Goal: Navigation & Orientation: Understand site structure

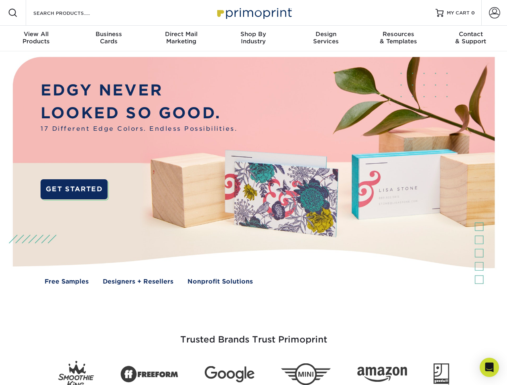
click at [253, 193] on img at bounding box center [253, 176] width 502 height 251
click at [13, 13] on span at bounding box center [13, 13] width 10 height 10
click at [494, 13] on span at bounding box center [494, 12] width 11 height 11
click at [36, 39] on div "View All Products" at bounding box center [36, 37] width 72 height 14
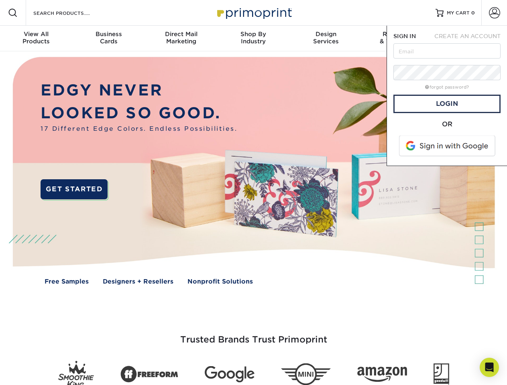
click at [108, 39] on div "Business Cards" at bounding box center [108, 37] width 72 height 14
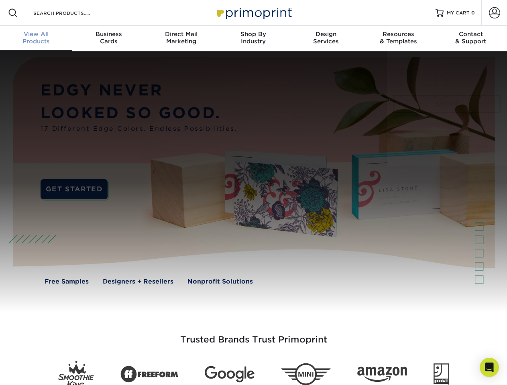
click at [181, 39] on div "Direct Mail Marketing" at bounding box center [181, 37] width 72 height 14
click at [253, 39] on div "Shop By Industry" at bounding box center [253, 37] width 72 height 14
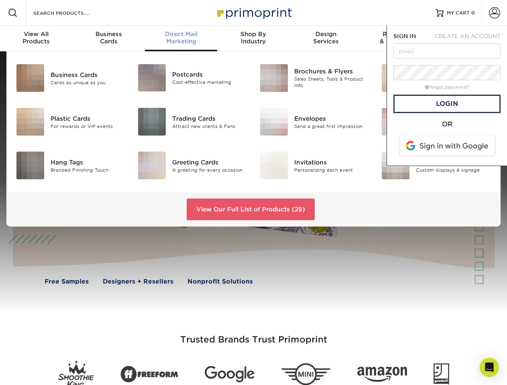
click at [326, 39] on div "Design Services" at bounding box center [326, 37] width 72 height 14
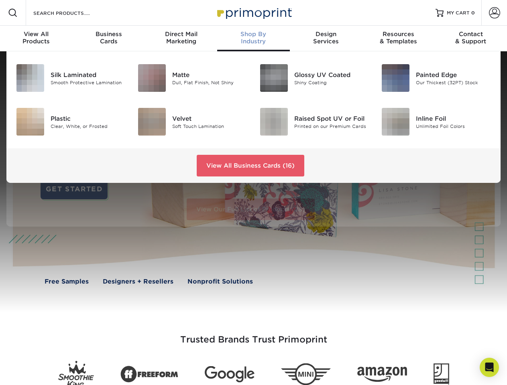
click at [398, 39] on span "SIGN IN" at bounding box center [404, 36] width 22 height 6
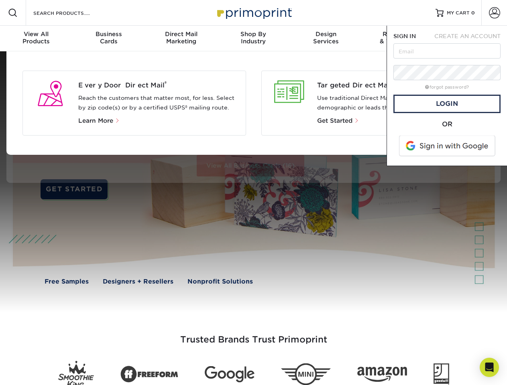
click at [471, 39] on div "Contact & Support" at bounding box center [471, 37] width 72 height 14
